Goal: Task Accomplishment & Management: Manage account settings

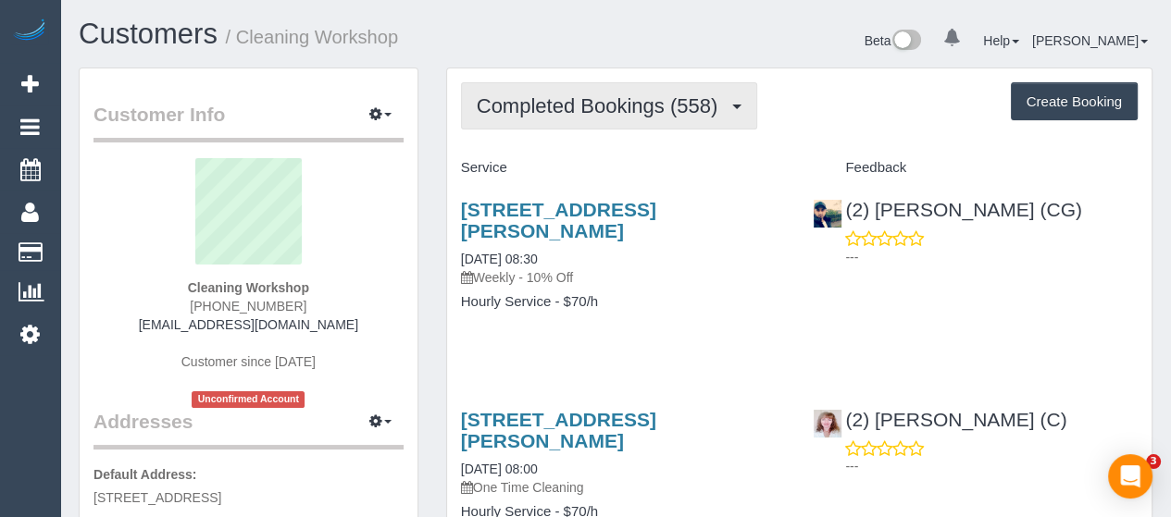
click at [627, 97] on span "Completed Bookings (558)" at bounding box center [602, 105] width 250 height 23
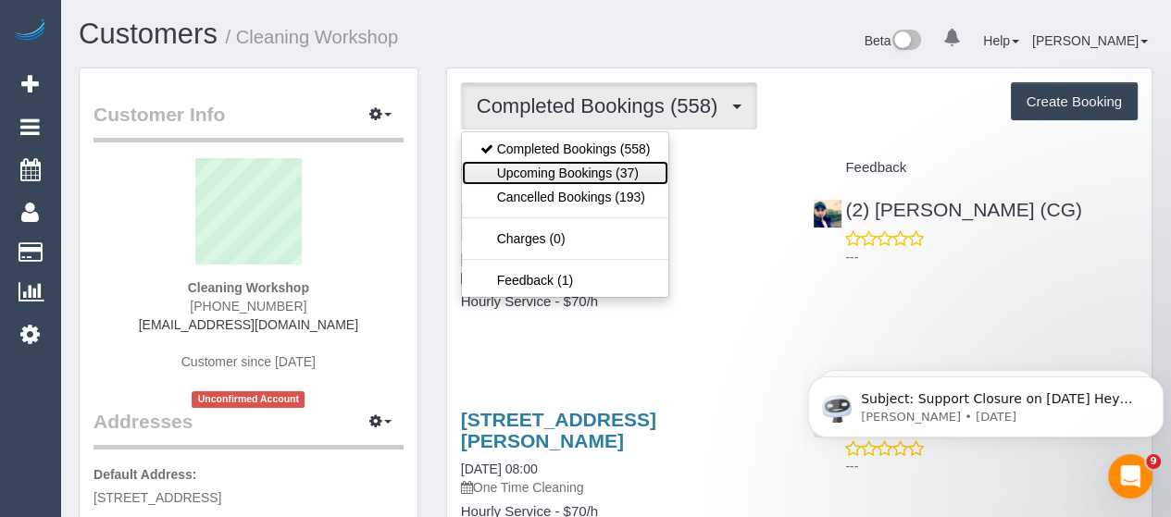
click at [568, 179] on link "Upcoming Bookings (37)" at bounding box center [565, 173] width 207 height 24
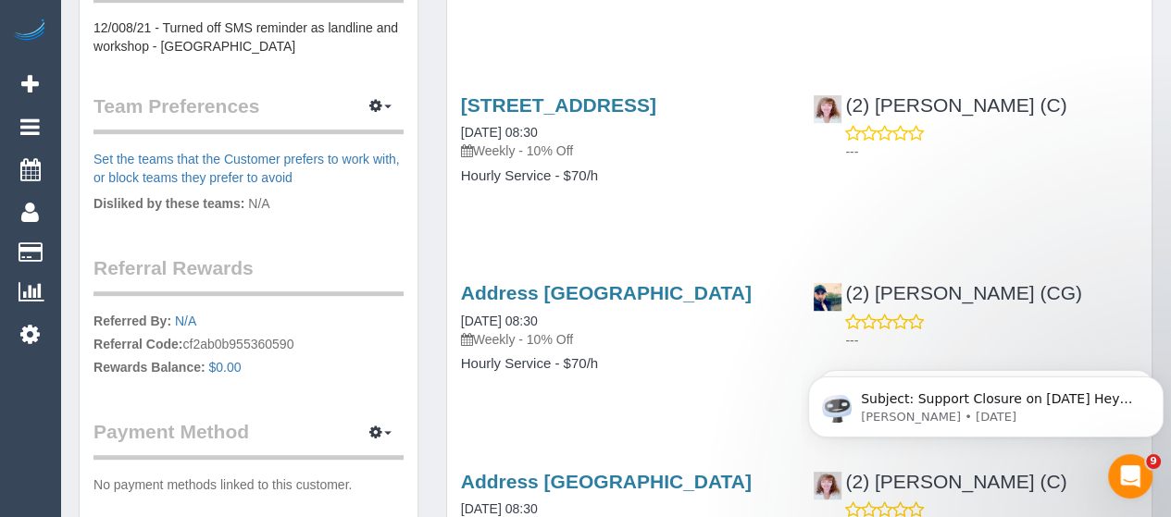
scroll to position [778, 0]
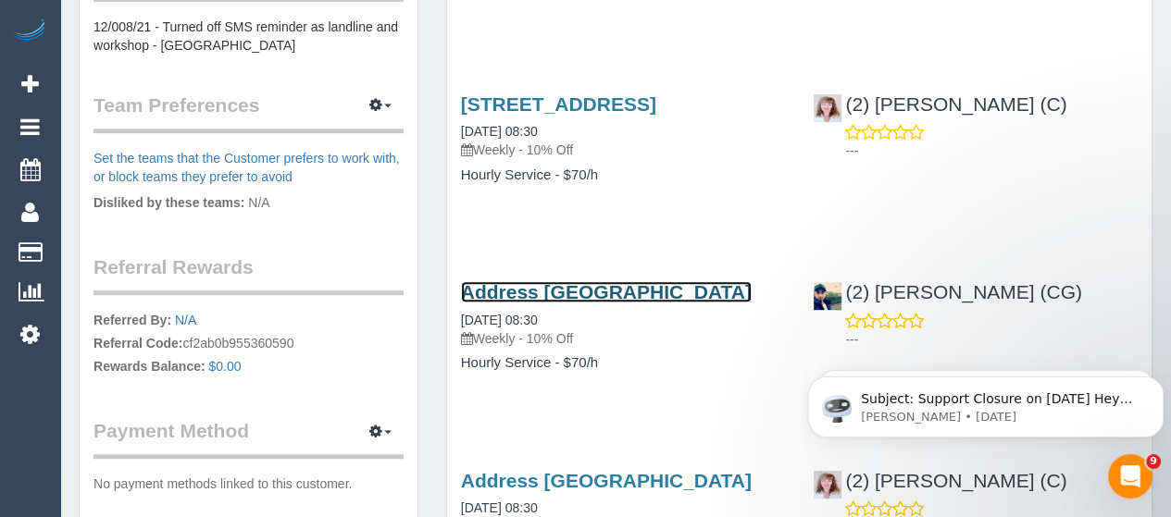
click at [600, 281] on link "Address Pending, Melbourne, VIC 3000" at bounding box center [606, 291] width 291 height 21
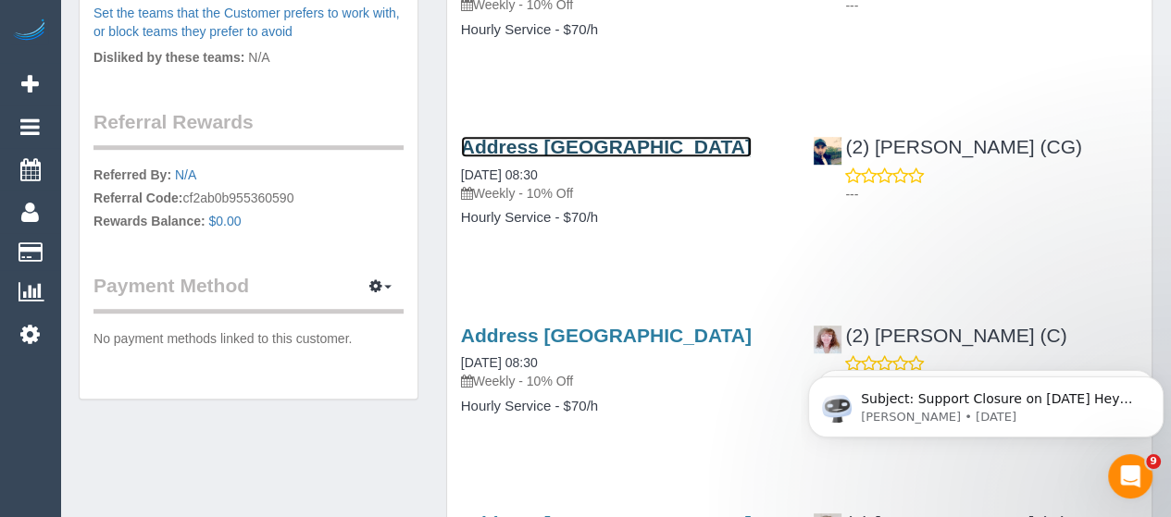
scroll to position [934, 0]
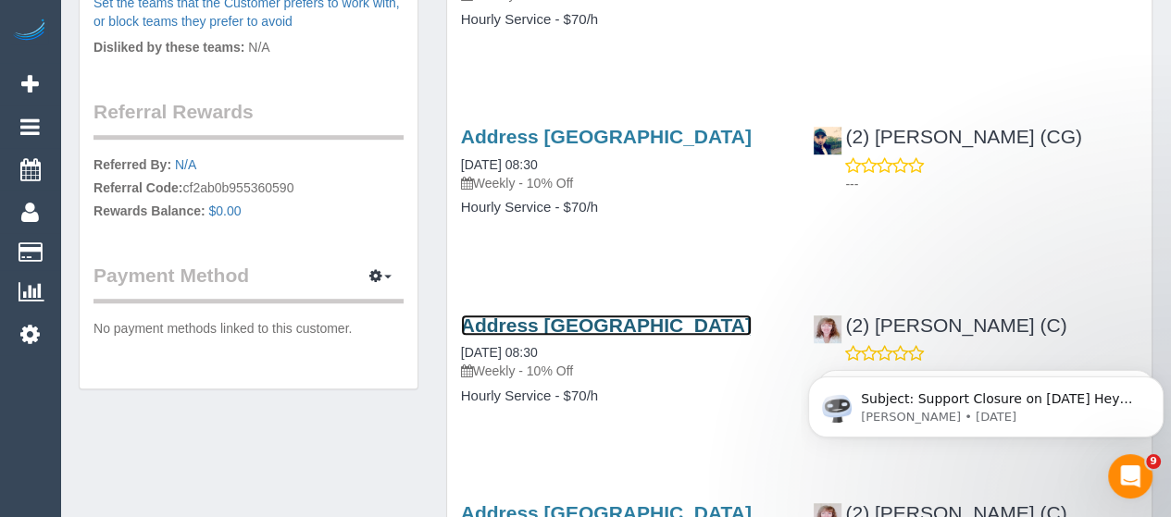
click at [622, 322] on link "Address Pending, Melbourne, VIC 3000" at bounding box center [606, 325] width 291 height 21
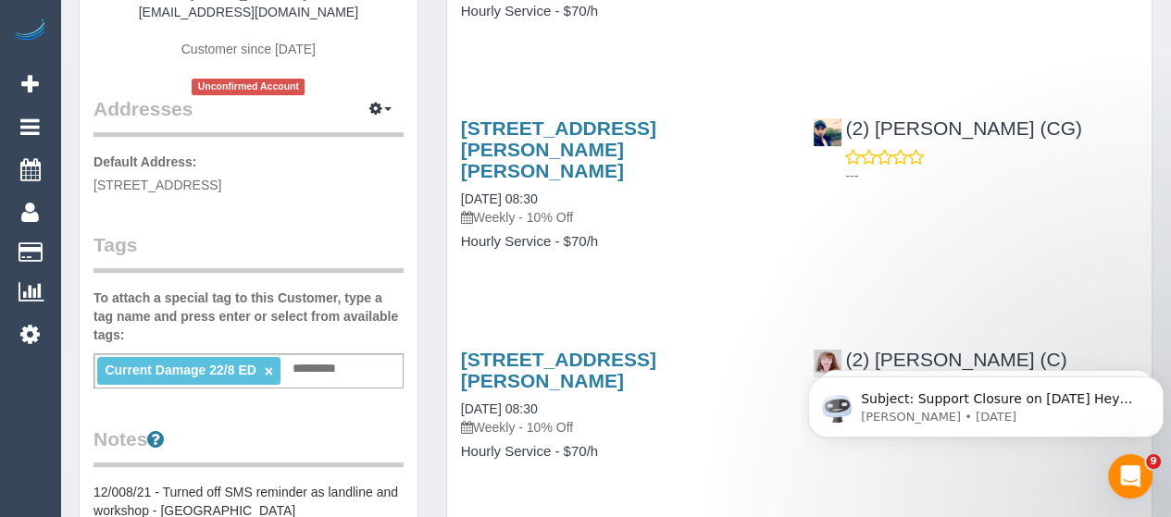
scroll to position [302, 0]
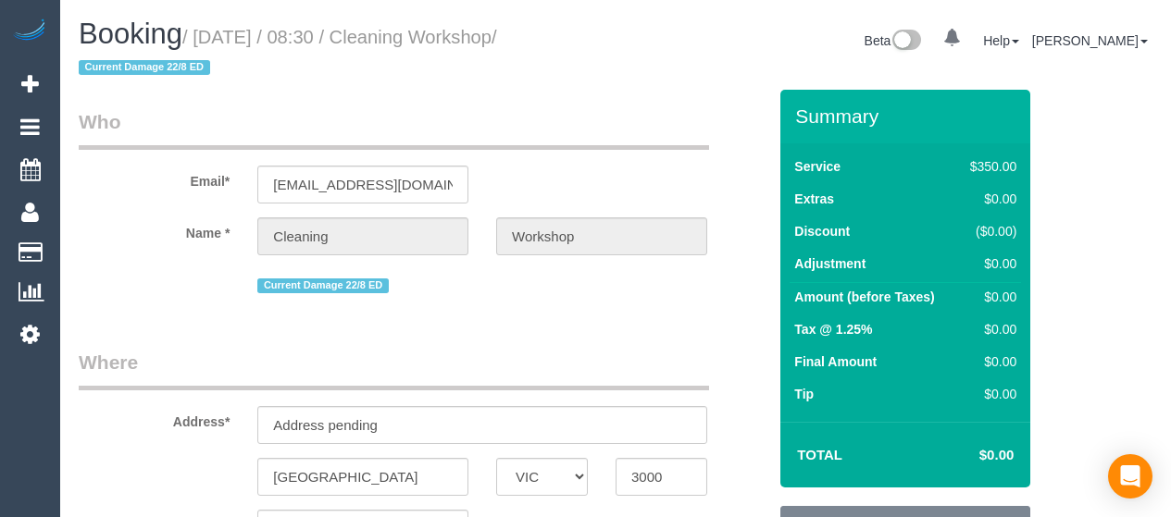
select select "VIC"
select select "300"
select select "number:28"
select select "VIC"
select select "300"
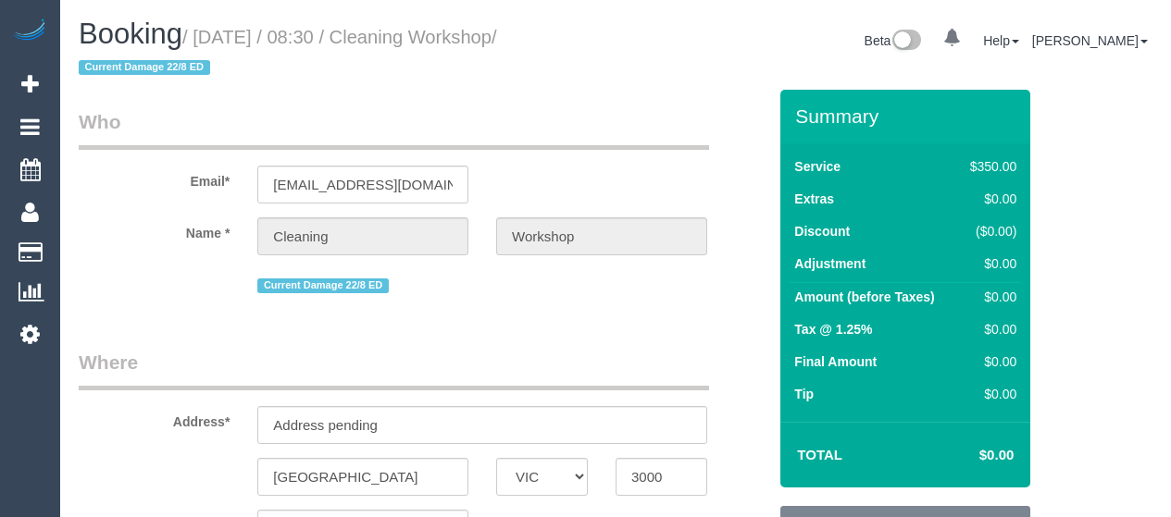
select select "number:28"
